Goal: Communication & Community: Connect with others

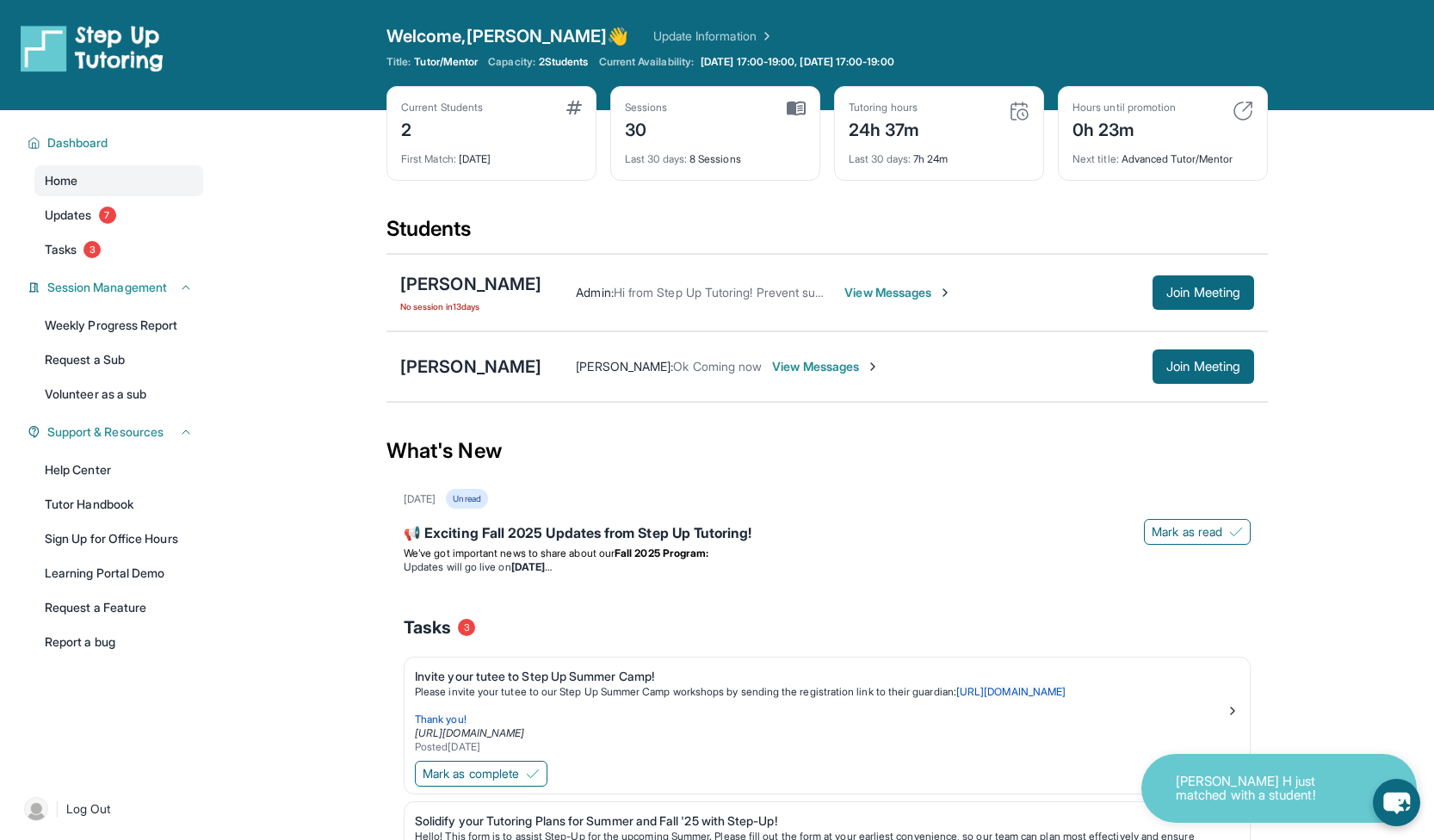
click at [104, 3] on div "Open sidebar Welcome, [PERSON_NAME] 👋 Update Information Title: Tutor/Mentor Ca…" at bounding box center [717, 55] width 1434 height 110
click at [1241, 100] on img at bounding box center [1242, 110] width 20 height 20
drag, startPoint x: 1230, startPoint y: 166, endPoint x: 1123, endPoint y: 162, distance: 107.1
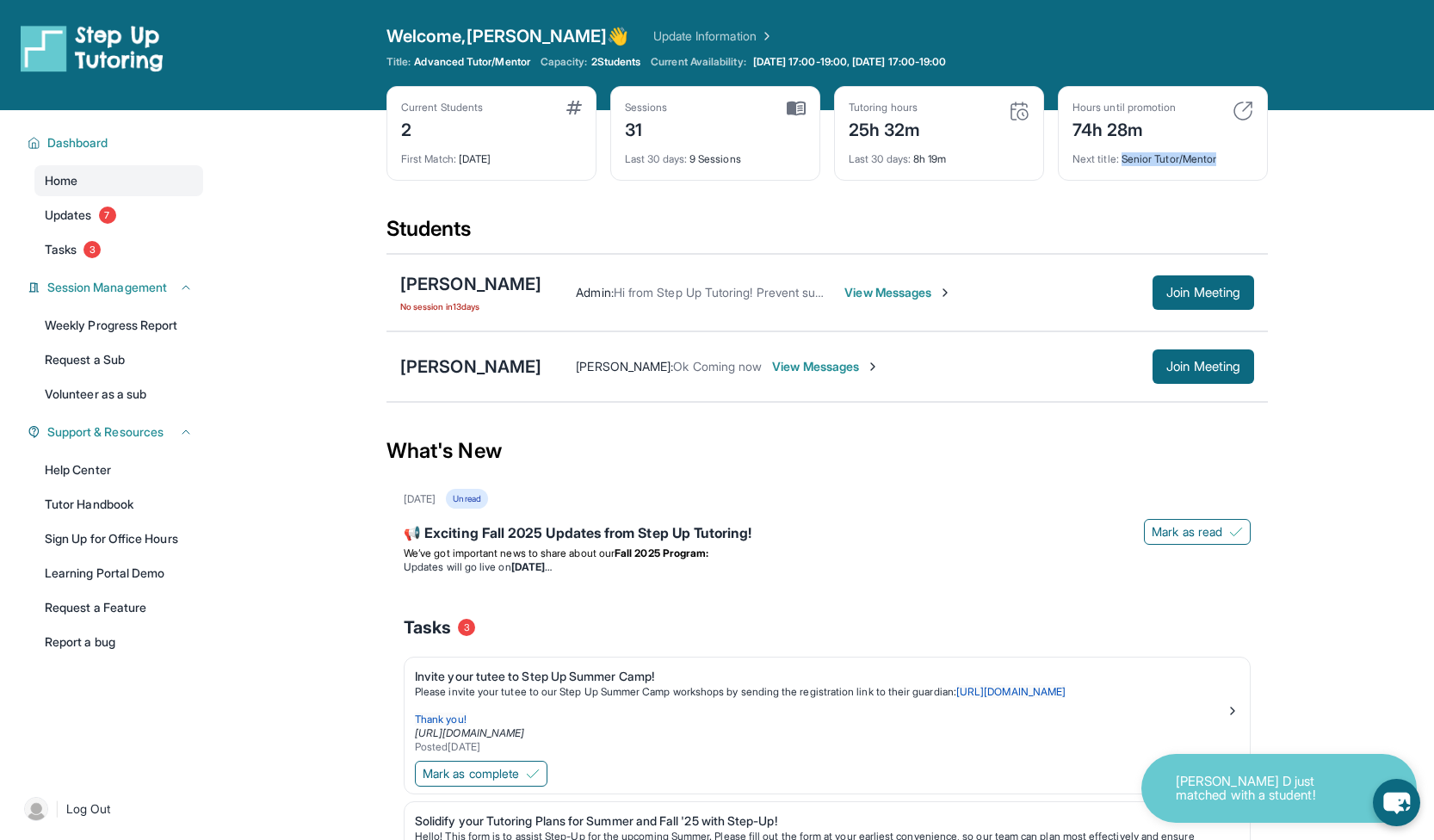
click at [1123, 162] on div "Hours until promotion 74h 28m Next title : Senior Tutor/Mentor" at bounding box center [1163, 132] width 210 height 94
click at [901, 380] on div "Bao Mei : Ok Coming now View Messages Join Meeting" at bounding box center [898, 366] width 713 height 34
